Goal: Task Accomplishment & Management: Complete application form

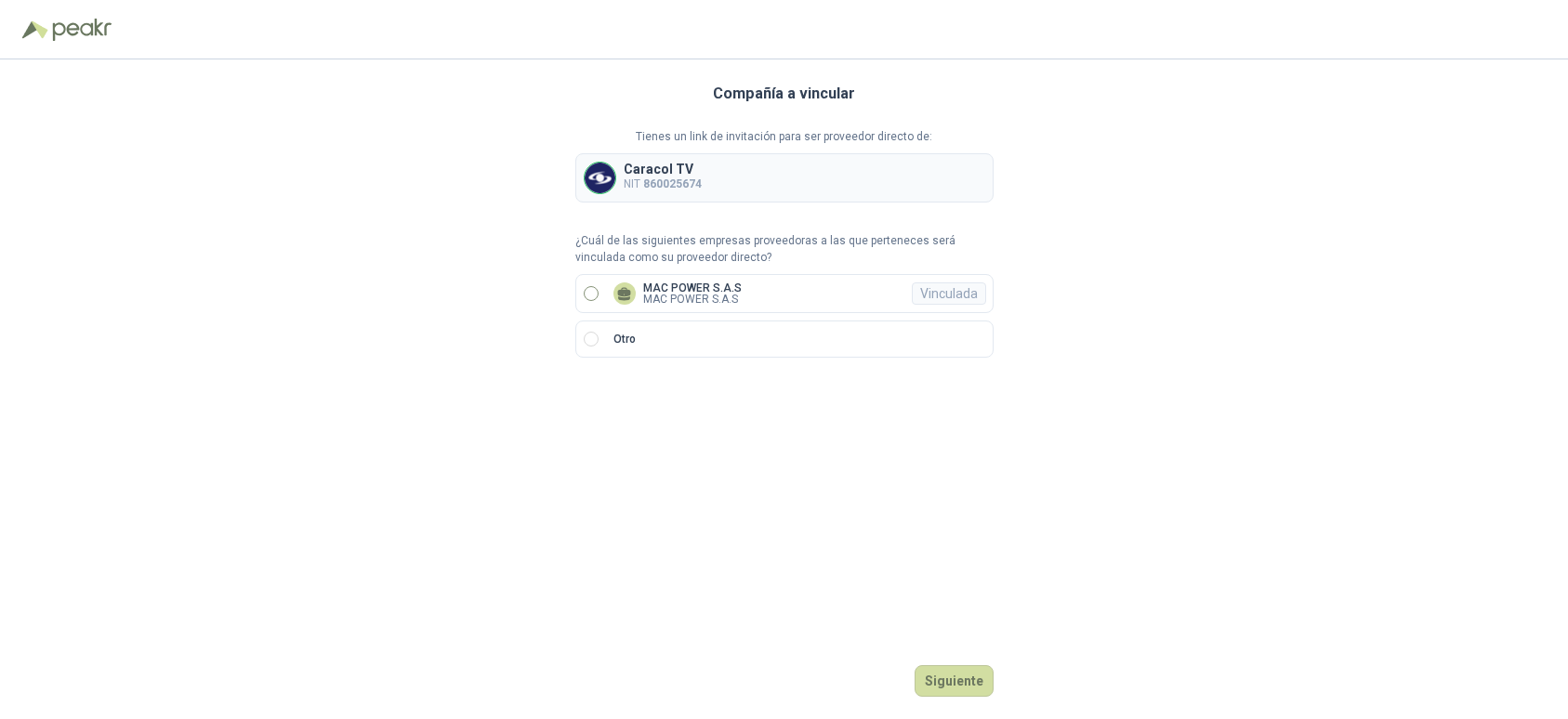
click at [675, 294] on p "MAC POWER S.A.S" at bounding box center [692, 300] width 99 height 12
click at [954, 683] on button "Ingresar" at bounding box center [957, 681] width 73 height 32
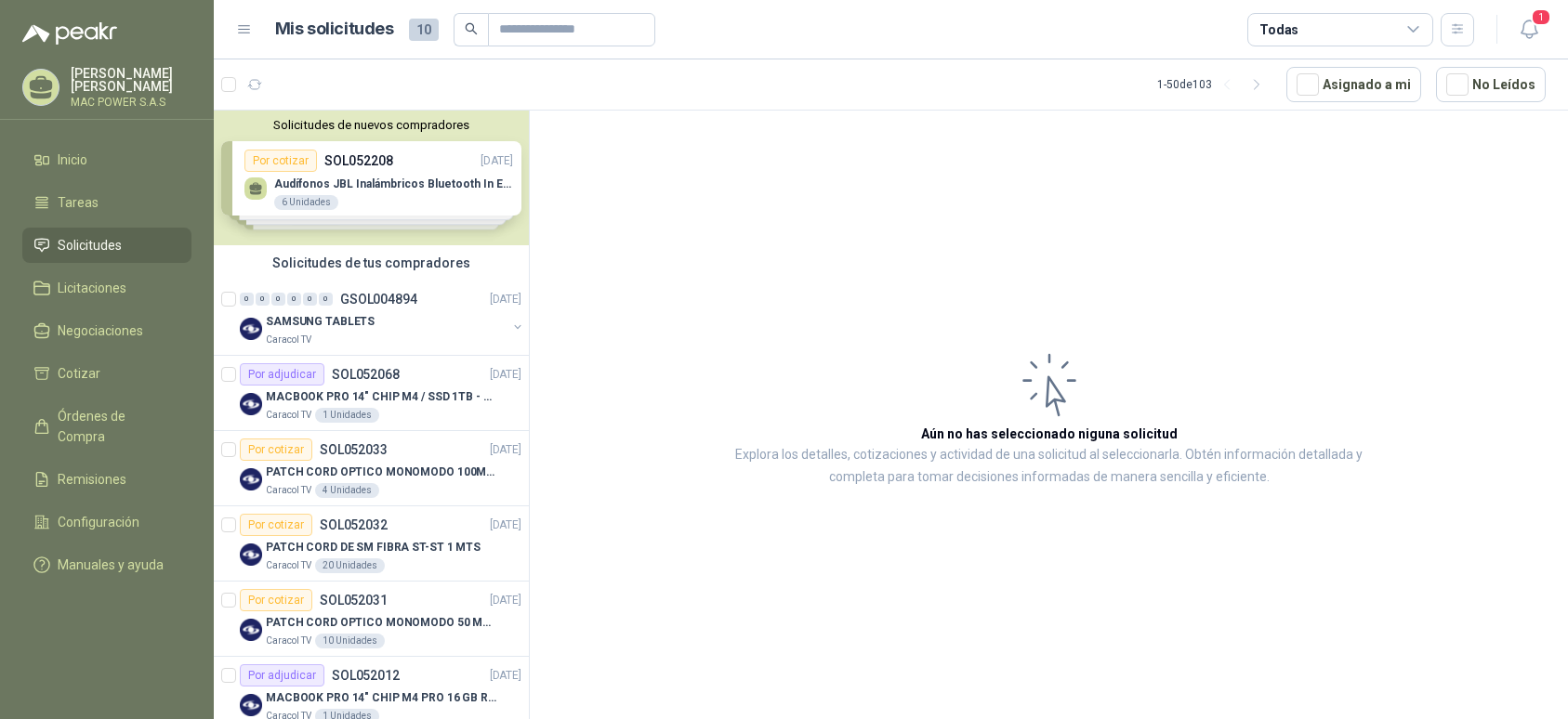
click at [464, 196] on div "Solicitudes de nuevos compradores Por cotizar SOL052208 [DATE] Audífonos JBL In…" at bounding box center [371, 178] width 315 height 134
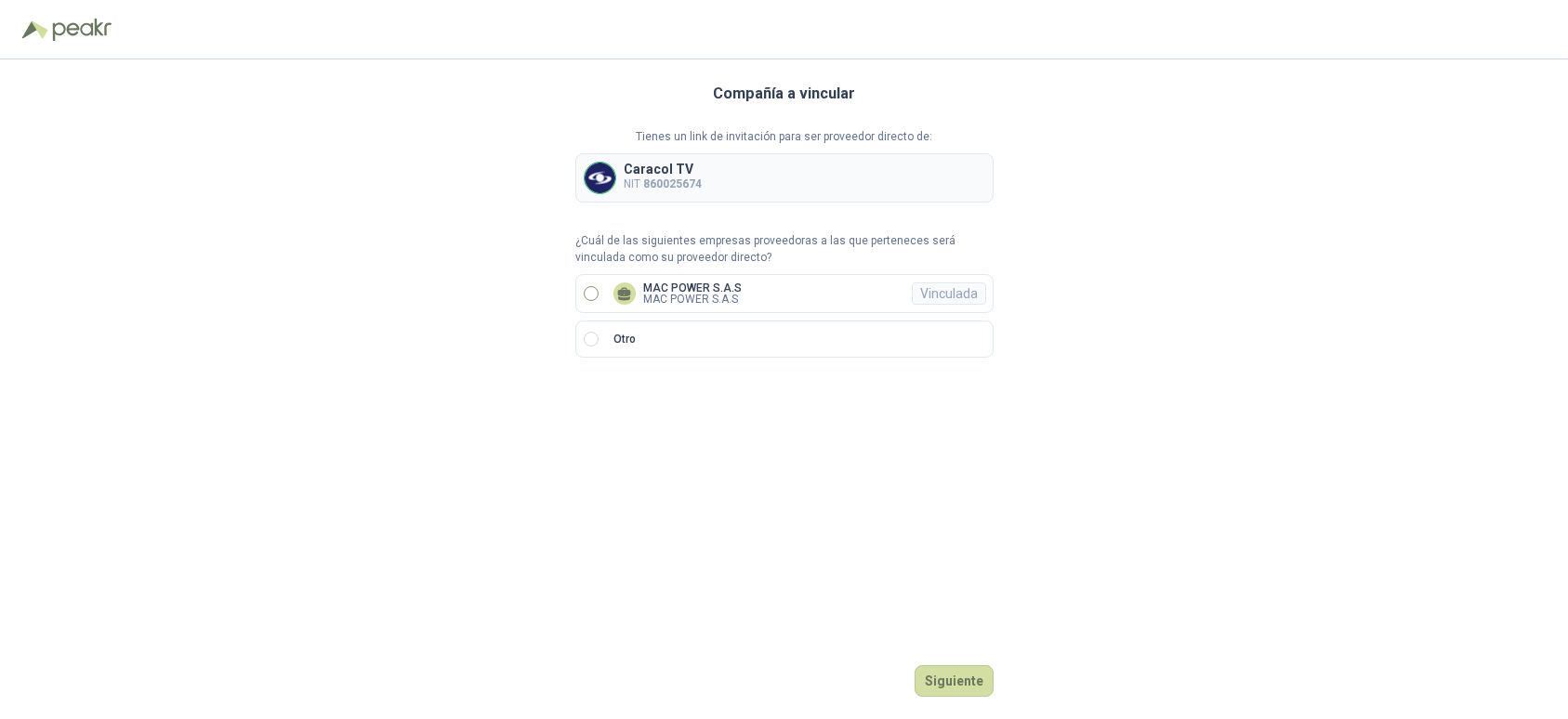
click at [679, 295] on p "MAC POWER S.A.S" at bounding box center [692, 300] width 99 height 12
click at [956, 671] on button "Siguiente" at bounding box center [954, 681] width 79 height 32
click at [945, 683] on button "Siguiente" at bounding box center [954, 681] width 79 height 32
click at [967, 679] on button "Ingresar" at bounding box center [957, 681] width 73 height 32
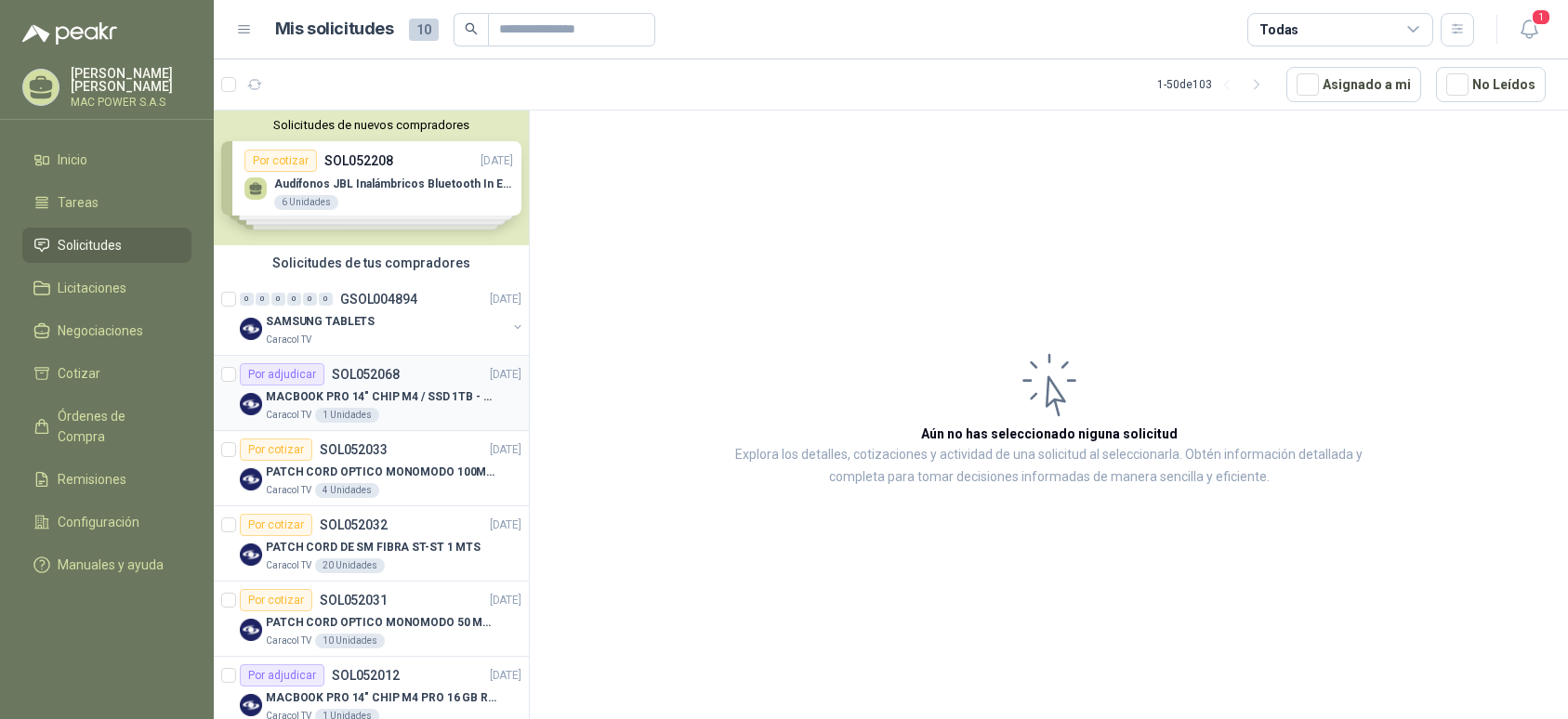
click at [419, 404] on p "MACBOOK PRO 14" CHIP M4 / SSD 1TB - 24 GB RAM" at bounding box center [381, 397] width 231 height 17
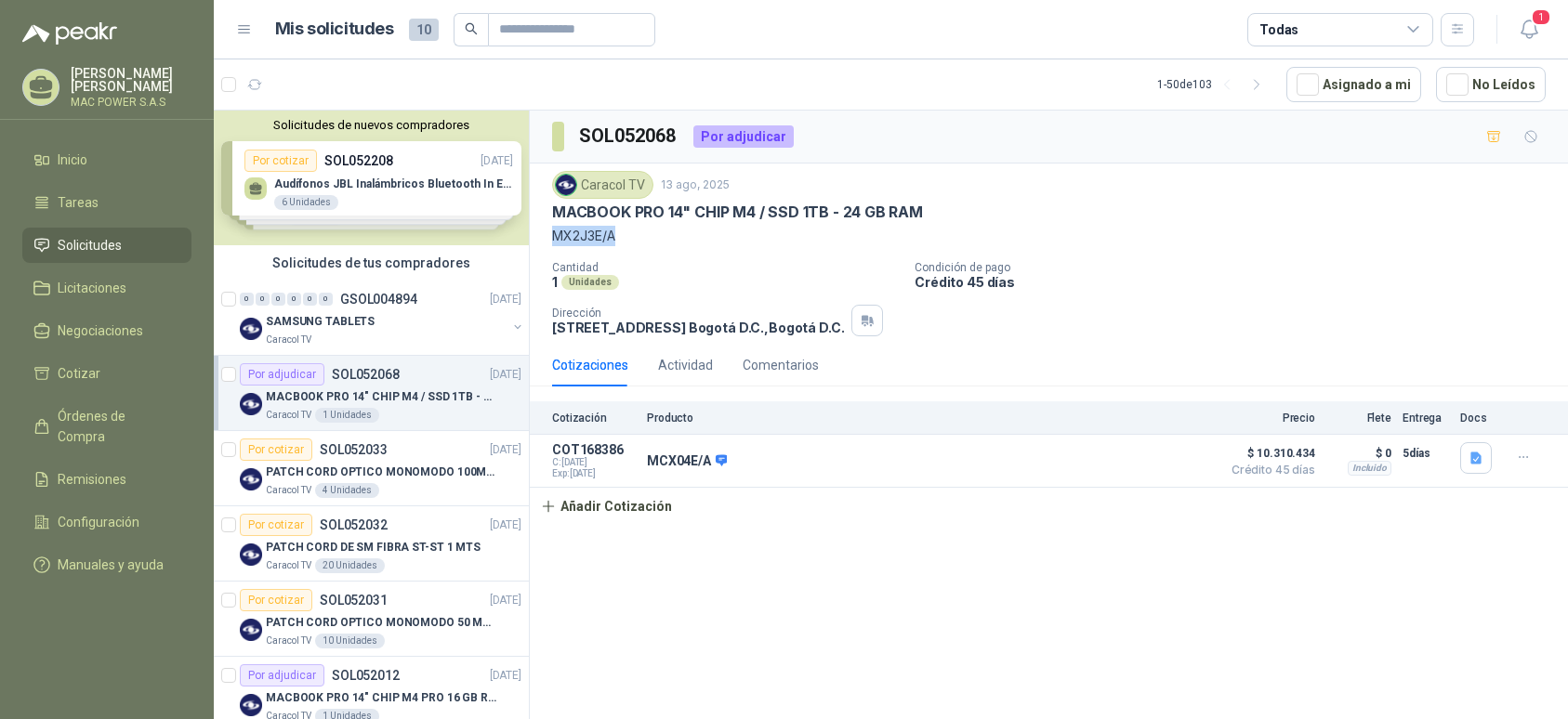
drag, startPoint x: 620, startPoint y: 233, endPoint x: 544, endPoint y: 231, distance: 76.0
click at [544, 231] on div "Caracol TV 13 ago, 2025 MACBOOK PRO 14" CHIP M4 / SSD 1TB - 24 GB RAM MX2J3E/A …" at bounding box center [1049, 253] width 1038 height 180
copy p "MX2J3E/A"
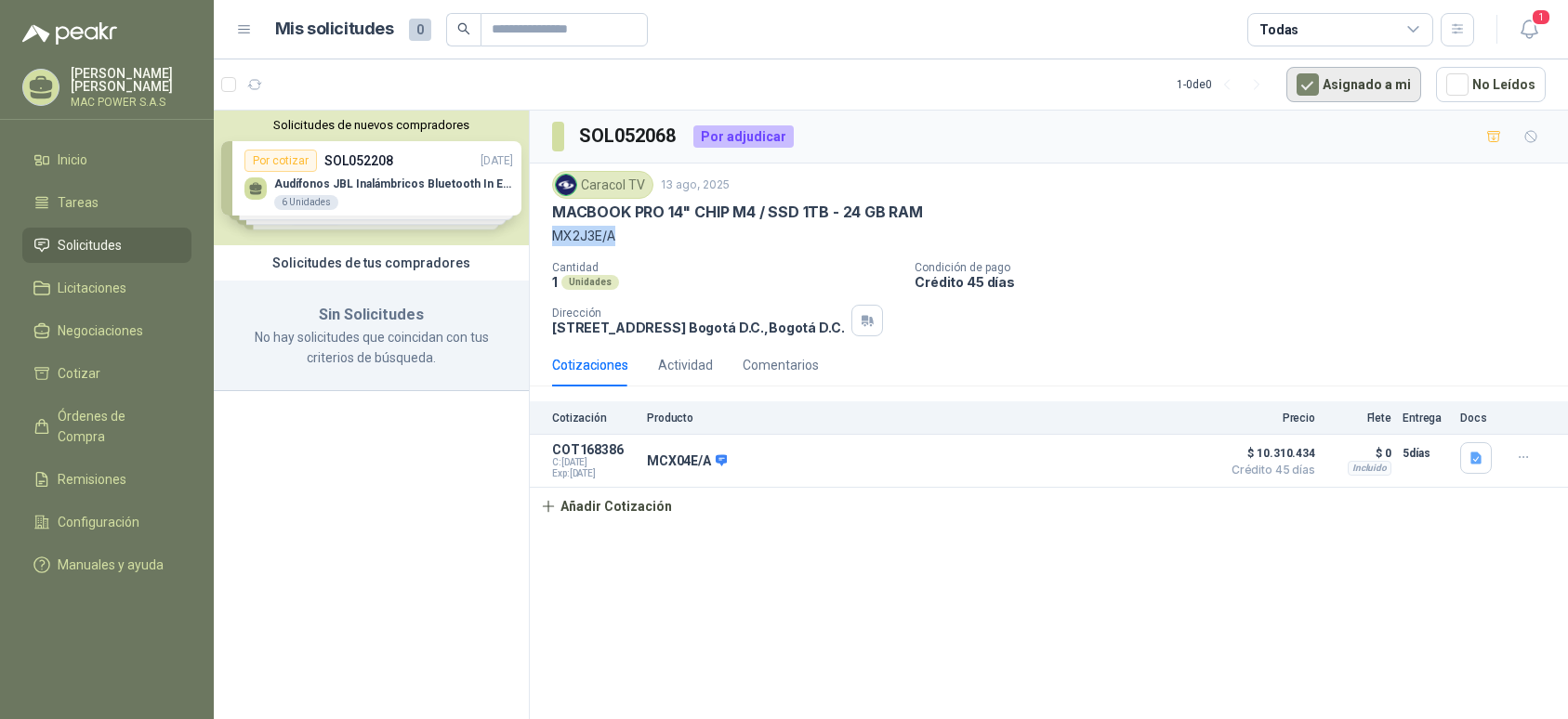
click at [1357, 77] on button "Asignado a mi" at bounding box center [1353, 84] width 134 height 36
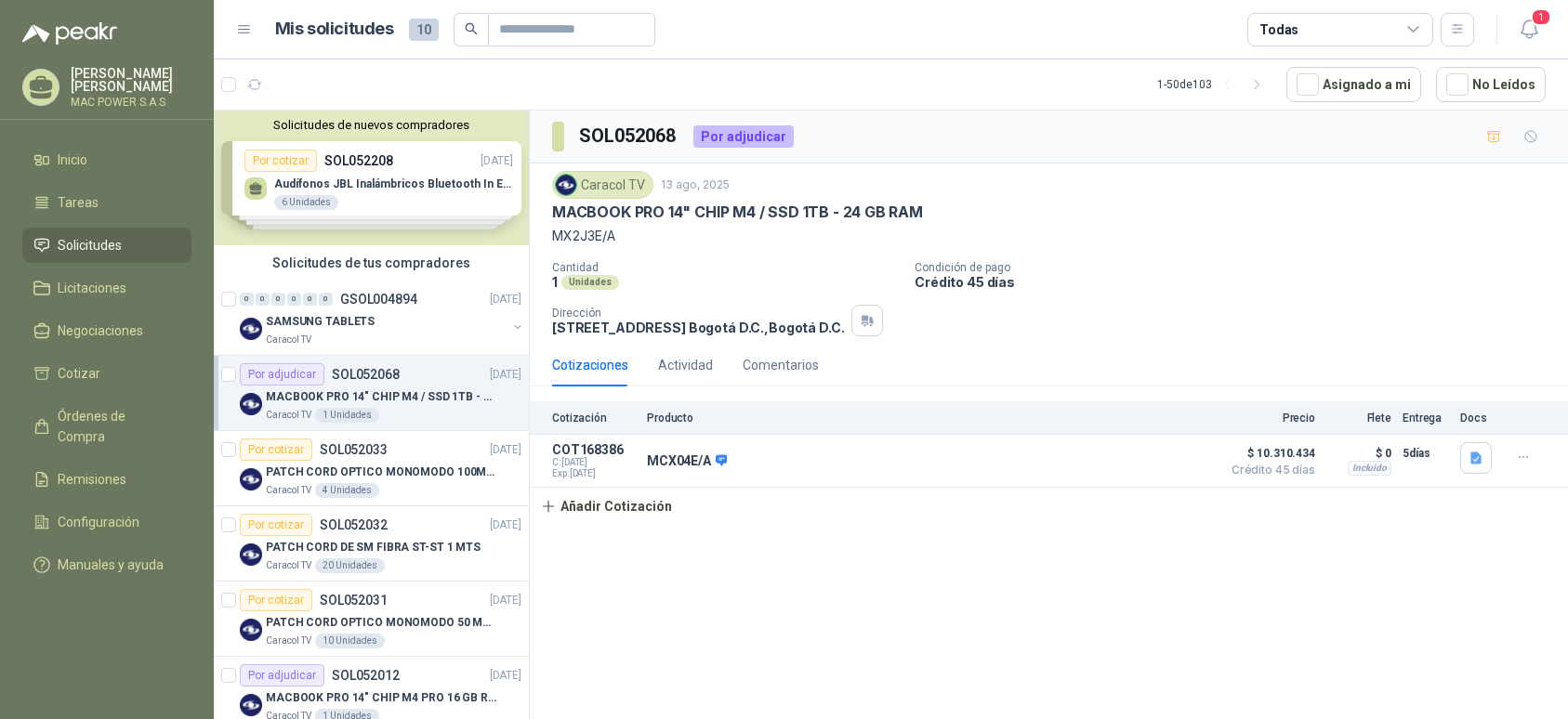
click at [650, 594] on div "SOL052068 Por adjudicar Caracol TV 13 ago, 2025 MACBOOK PRO 14" CHIP M4 / SSD 1…" at bounding box center [1049, 418] width 1038 height 615
click at [676, 440] on article "COT168386 C: 14/08/2025 Exp: 29/08/2025 MCX04E/A Detalles $ 10.310.434 Crédito …" at bounding box center [1049, 461] width 1038 height 53
click at [764, 140] on div "Por adjudicar" at bounding box center [743, 136] width 101 height 22
drag, startPoint x: 644, startPoint y: 289, endPoint x: 619, endPoint y: 317, distance: 37.5
click at [642, 289] on div "1 Unidades" at bounding box center [725, 282] width 347 height 15
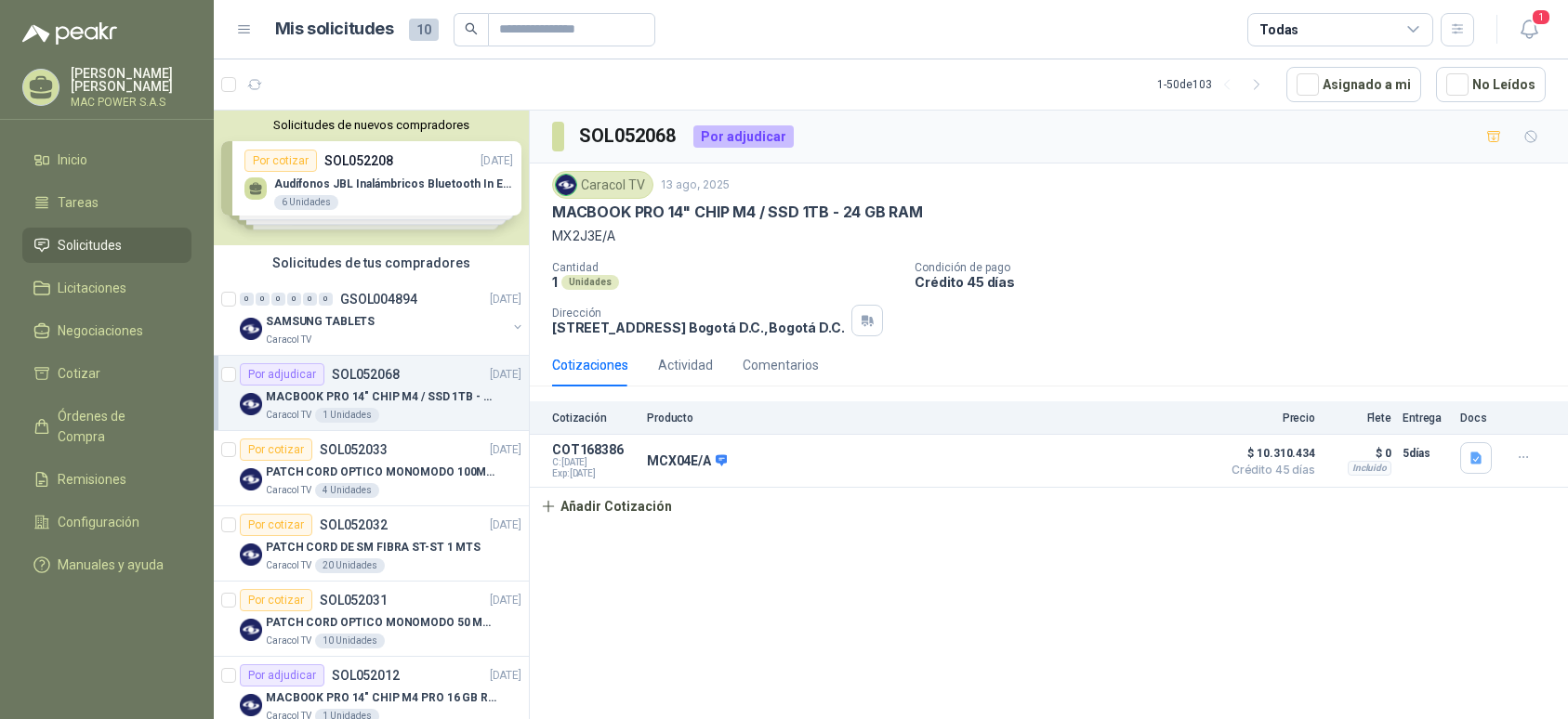
drag, startPoint x: 676, startPoint y: 258, endPoint x: 633, endPoint y: 282, distance: 49.2
click at [672, 260] on div "Caracol TV 13 ago, 2025 MACBOOK PRO 14" CHIP M4 / SSD 1TB - 24 GB RAM MX2J3E/A …" at bounding box center [1048, 253] width 993 height 165
drag, startPoint x: 870, startPoint y: 554, endPoint x: 725, endPoint y: 539, distance: 145.8
click at [870, 554] on div "SOL052068 Por adjudicar Caracol TV 13 ago, 2025 MACBOOK PRO 14" CHIP M4 / SSD 1…" at bounding box center [1049, 418] width 1038 height 615
click at [604, 506] on button "Añadir Cotización" at bounding box center [606, 506] width 153 height 37
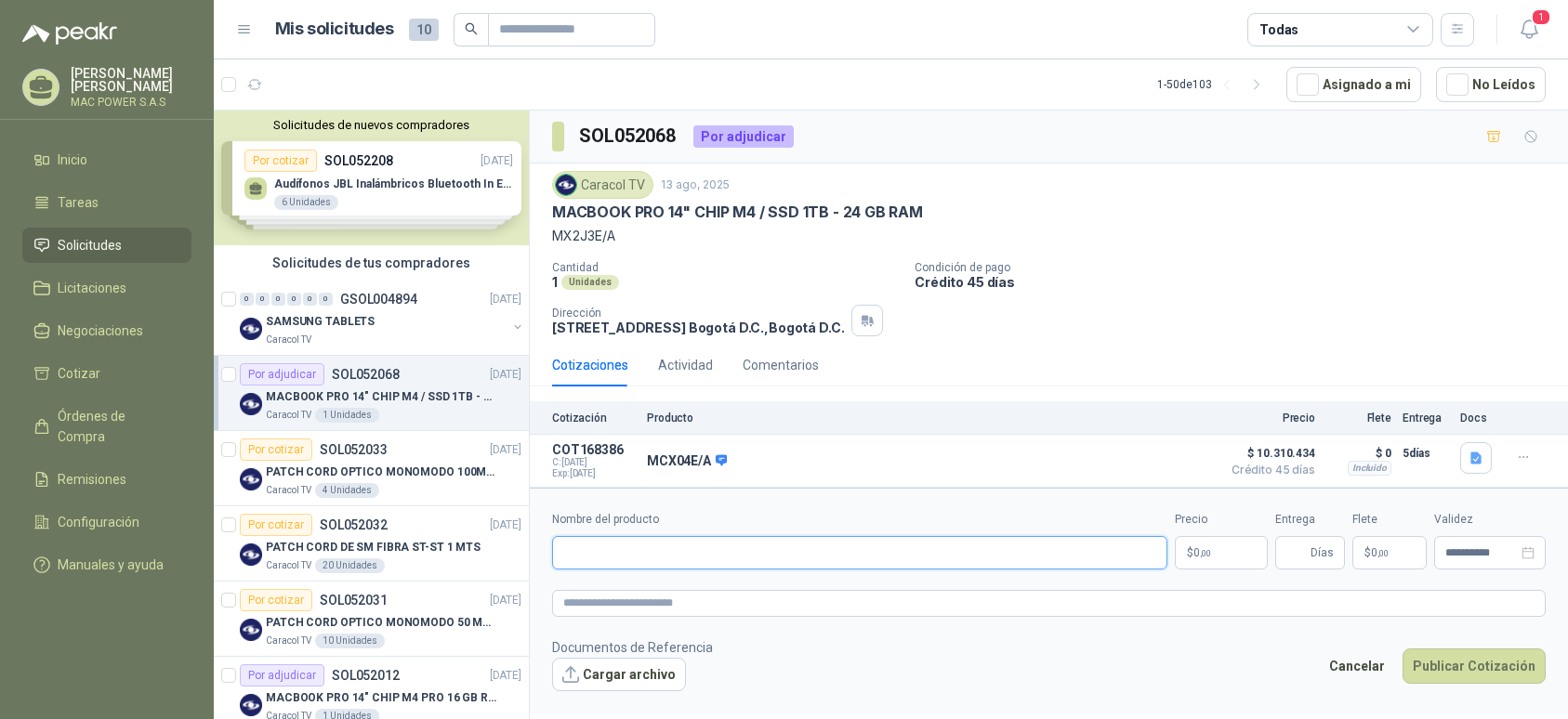
click at [602, 560] on input "Nombre del producto" at bounding box center [859, 553] width 615 height 34
paste input "********"
type input "********"
drag, startPoint x: 666, startPoint y: 607, endPoint x: 973, endPoint y: 572, distance: 309.0
click at [667, 606] on textarea at bounding box center [1048, 604] width 993 height 27
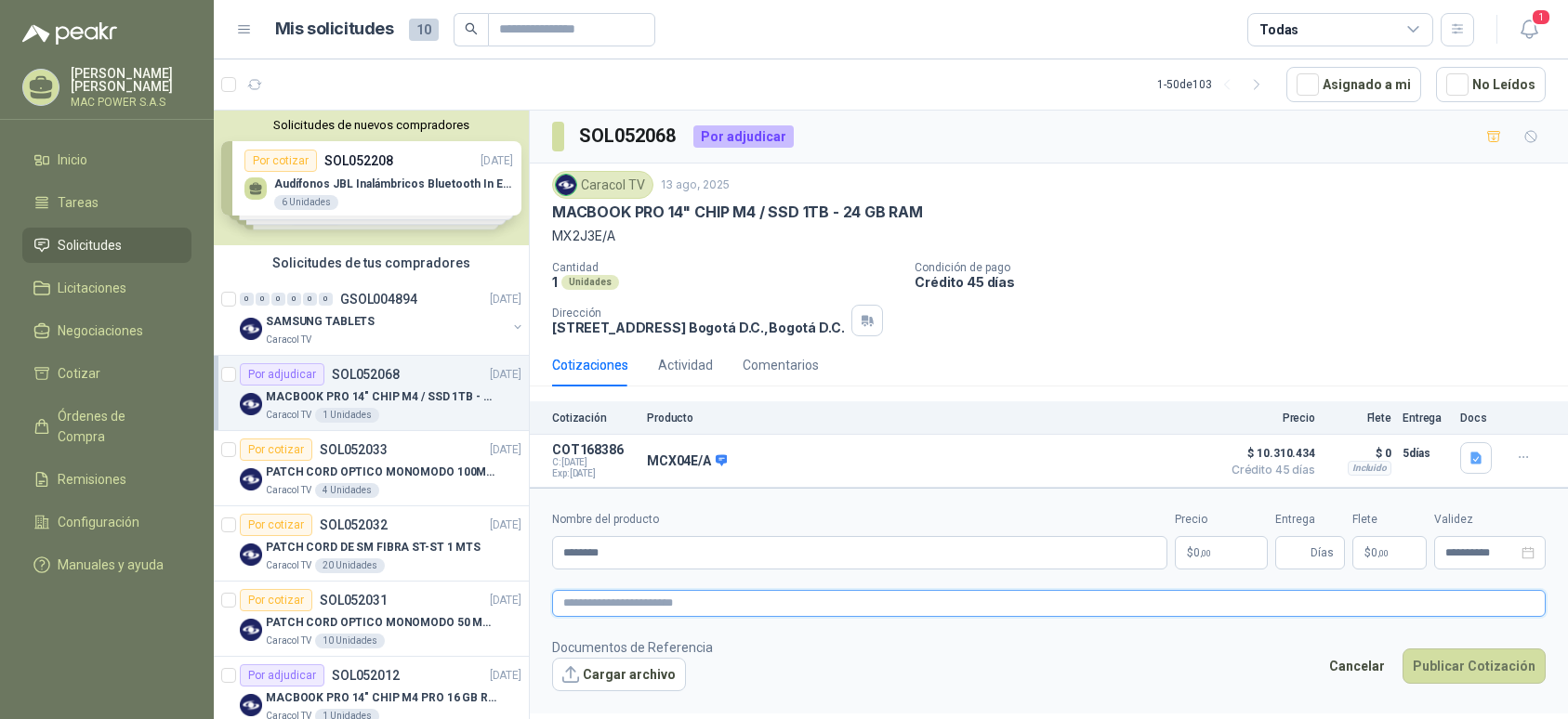
click at [671, 606] on textarea at bounding box center [1048, 604] width 993 height 27
paste textarea "**********"
type textarea "**********"
click at [1219, 553] on p "$ 0 ,00" at bounding box center [1221, 553] width 93 height 34
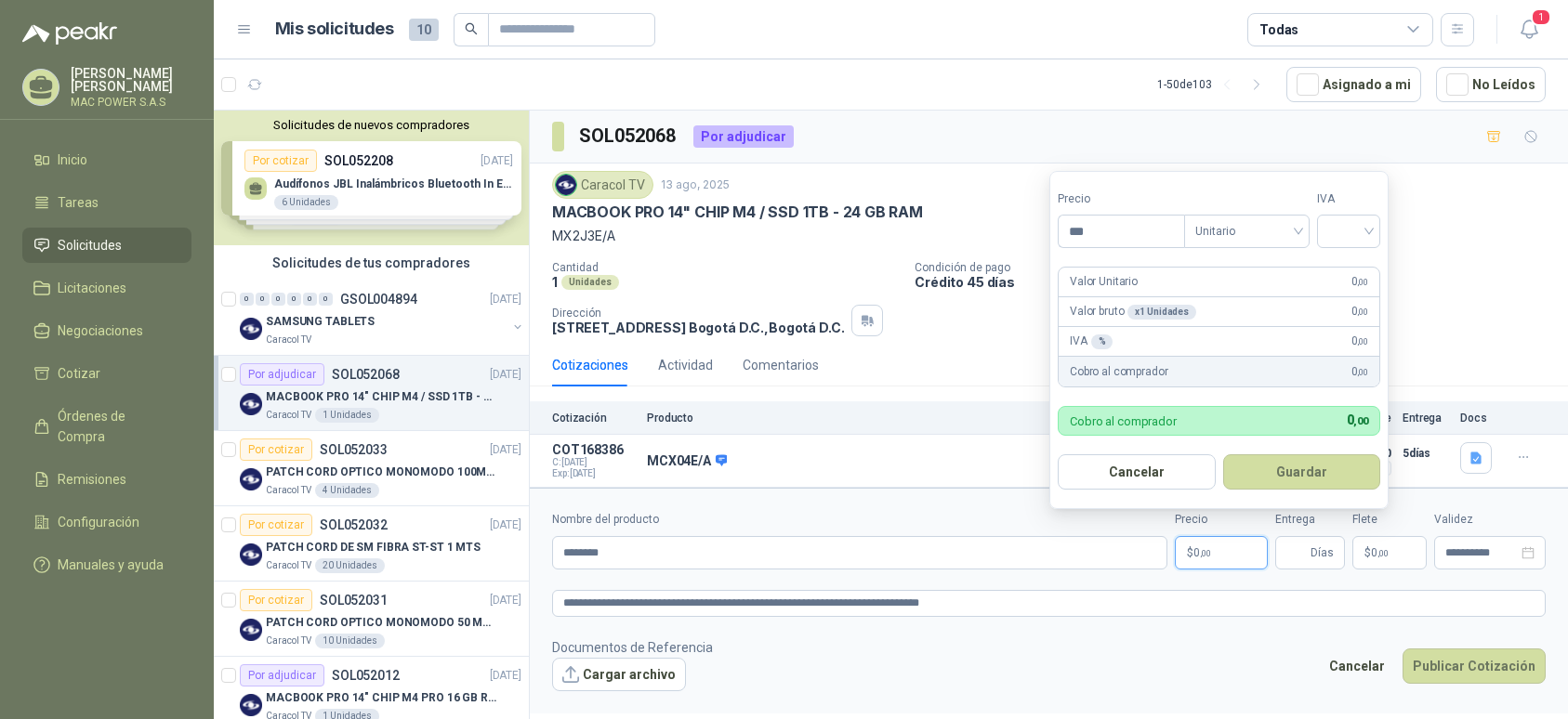
click at [1221, 554] on p "$ 0 ,00" at bounding box center [1221, 553] width 93 height 34
click at [1103, 231] on input "***" at bounding box center [1121, 231] width 126 height 32
click at [1269, 235] on span "Unitario" at bounding box center [1243, 231] width 103 height 28
type input "**********"
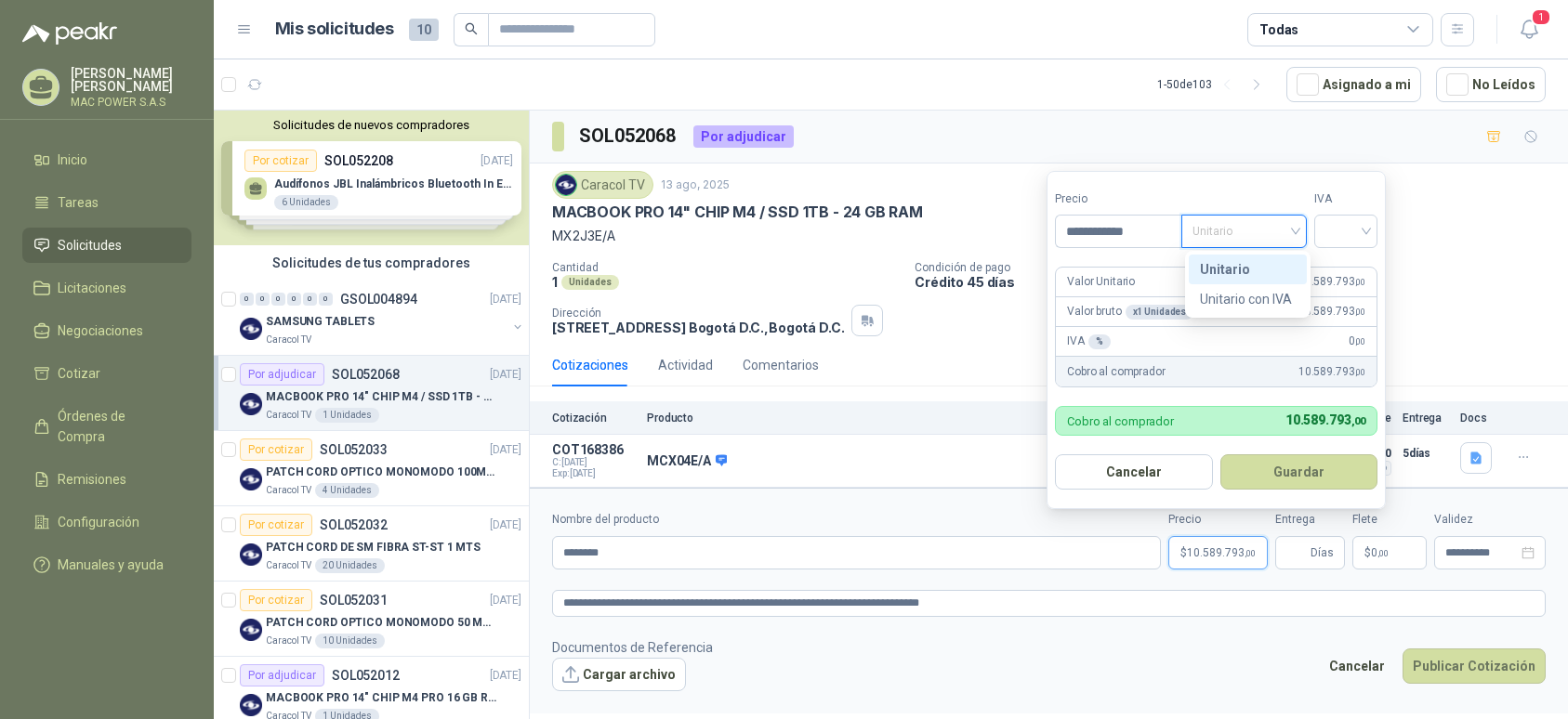
click at [1248, 272] on div "Unitario" at bounding box center [1247, 269] width 96 height 20
click at [1360, 236] on input "search" at bounding box center [1345, 229] width 41 height 28
click at [1352, 270] on div "19%" at bounding box center [1350, 269] width 35 height 20
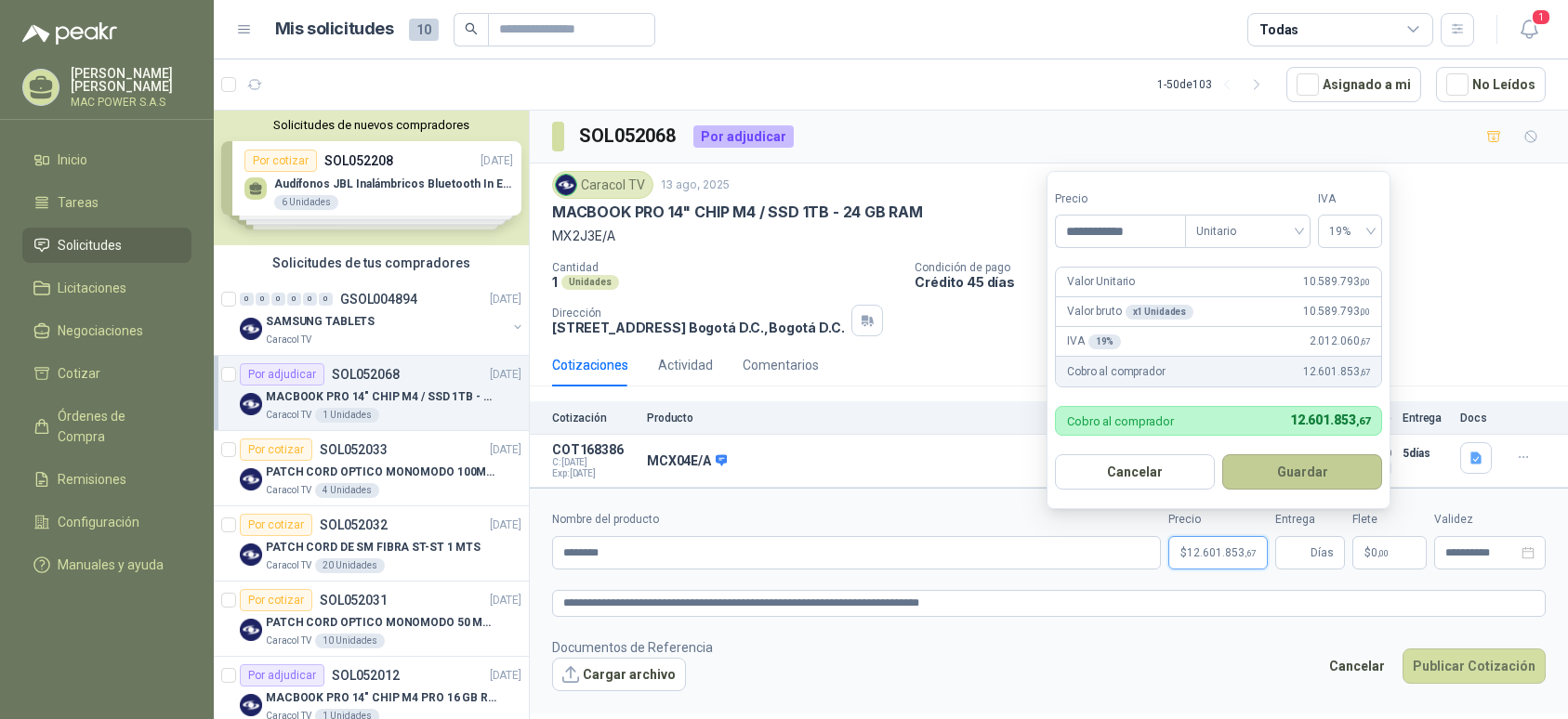
click at [1283, 475] on button "Guardar" at bounding box center [1301, 472] width 160 height 36
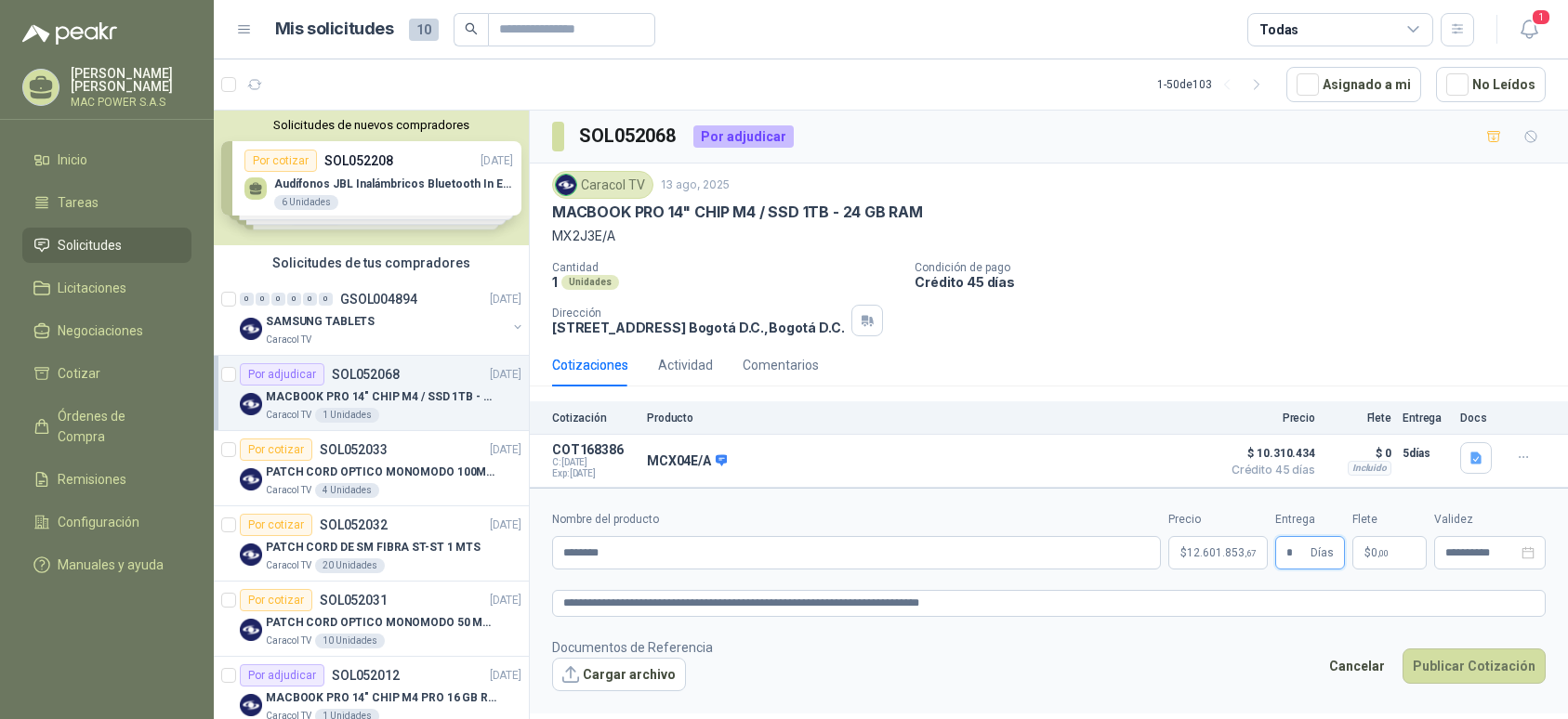
type input "*"
drag, startPoint x: 1235, startPoint y: 660, endPoint x: 1311, endPoint y: 635, distance: 80.0
click at [1241, 660] on footer "Documentos de Referencia Cargar archivo Cancelar Publicar Cotización" at bounding box center [1048, 664] width 993 height 54
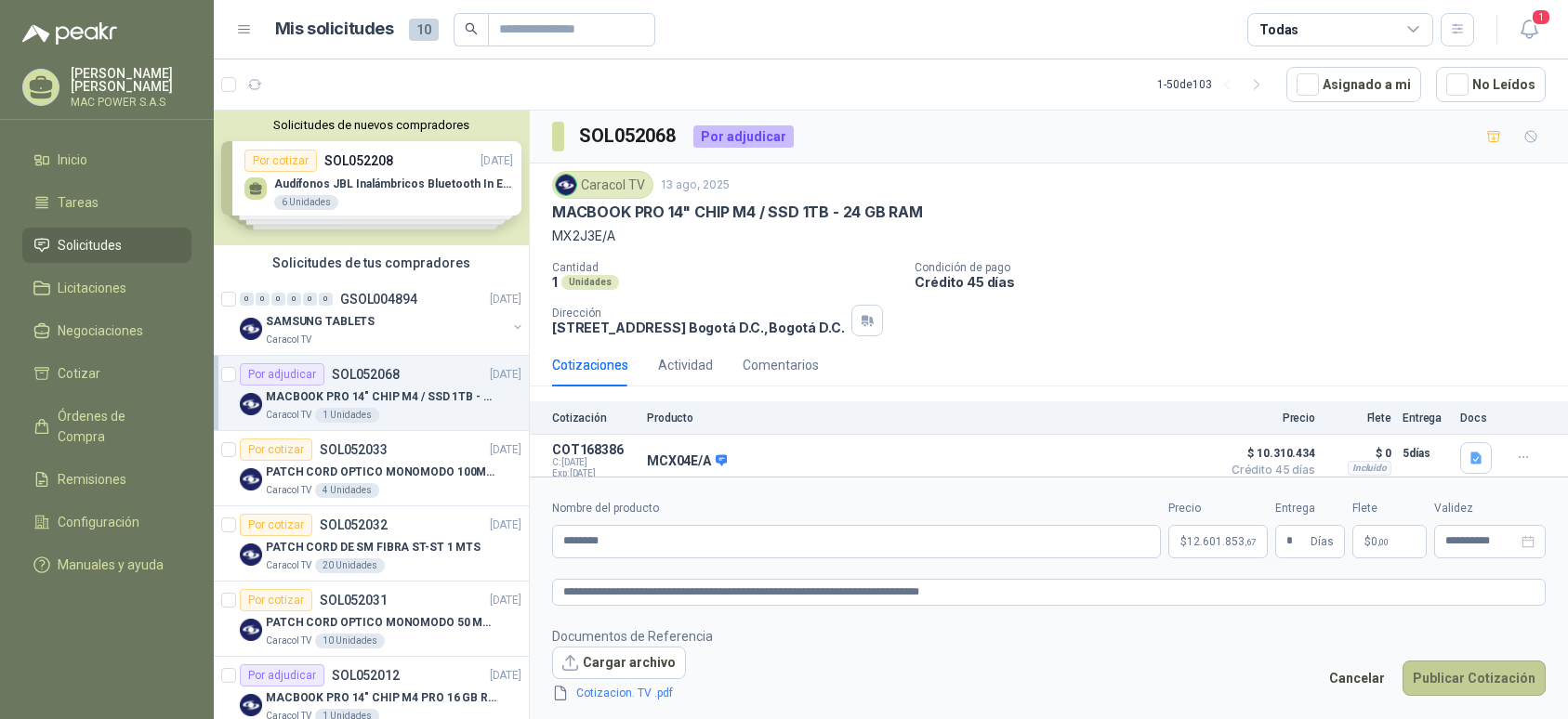
click at [1450, 683] on button "Publicar Cotización" at bounding box center [1473, 678] width 143 height 36
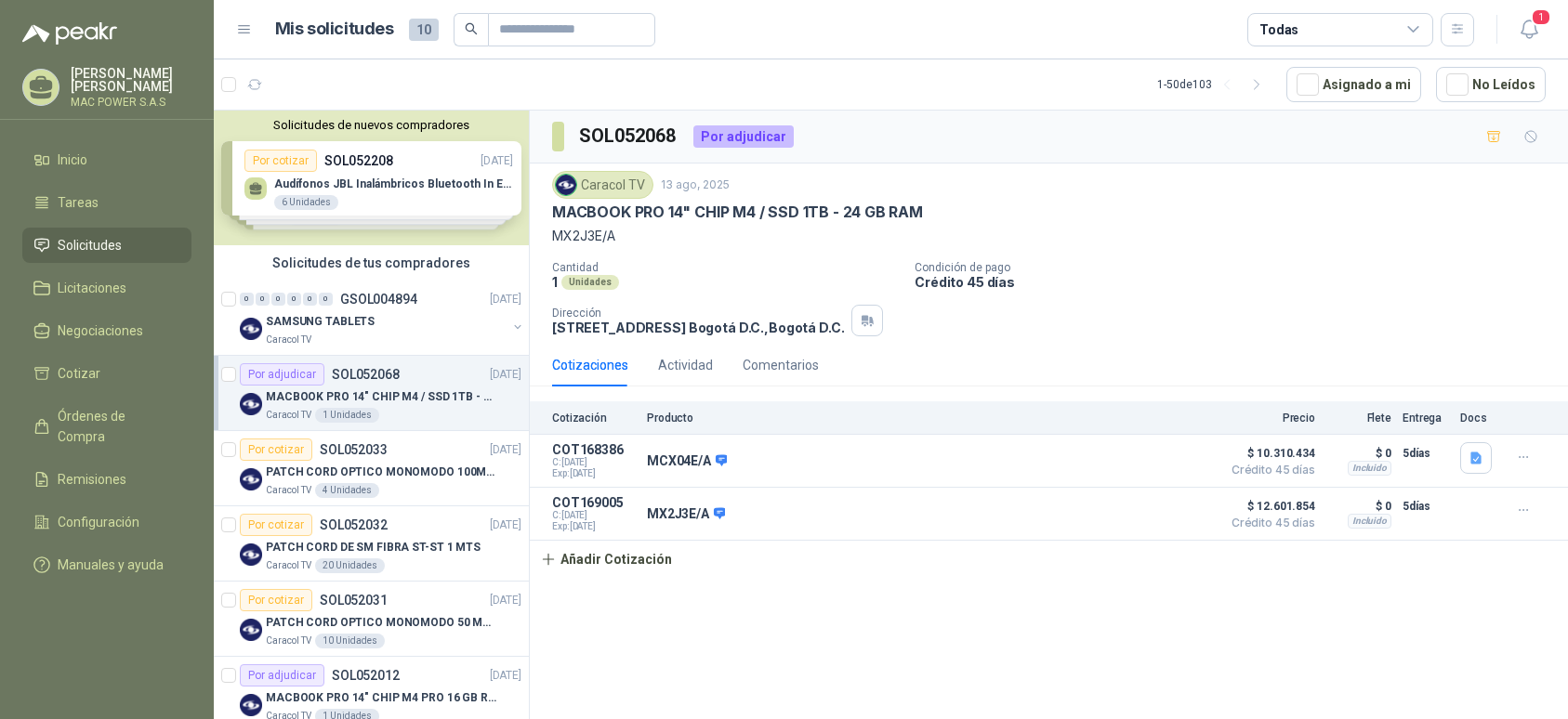
click at [375, 227] on div "Solicitudes de nuevos compradores Por cotizar SOL052208 [DATE] Audífonos JBL In…" at bounding box center [371, 178] width 315 height 134
